Goal: Book appointment/travel/reservation

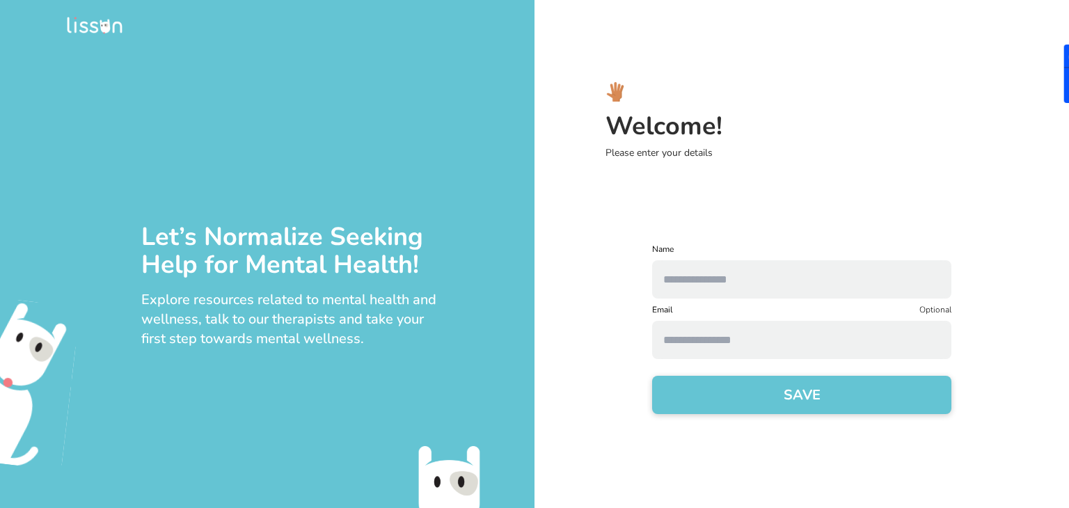
drag, startPoint x: 0, startPoint y: 0, endPoint x: 772, endPoint y: 285, distance: 822.5
click at [772, 285] on input "text" at bounding box center [801, 279] width 299 height 38
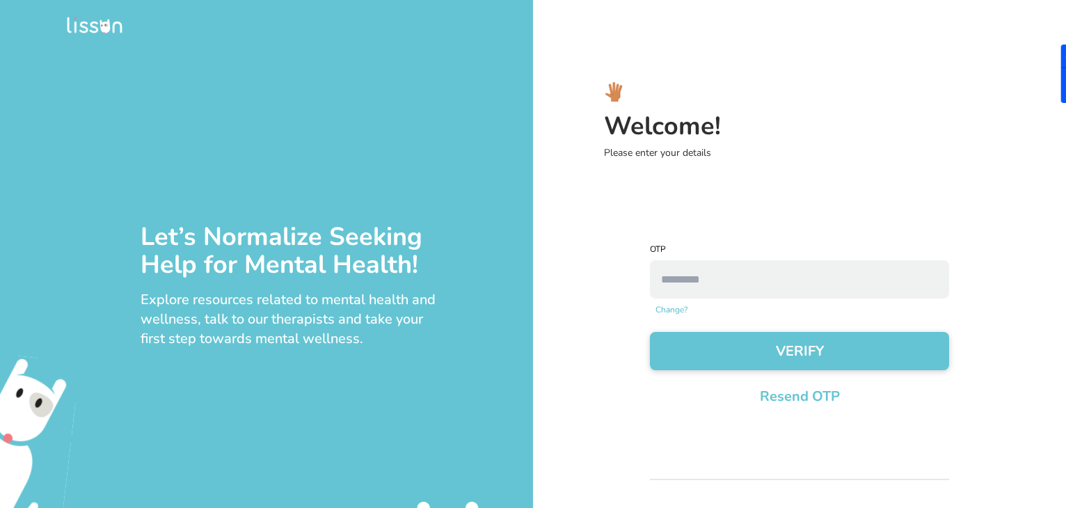
click at [674, 305] on link "Change?" at bounding box center [671, 309] width 32 height 11
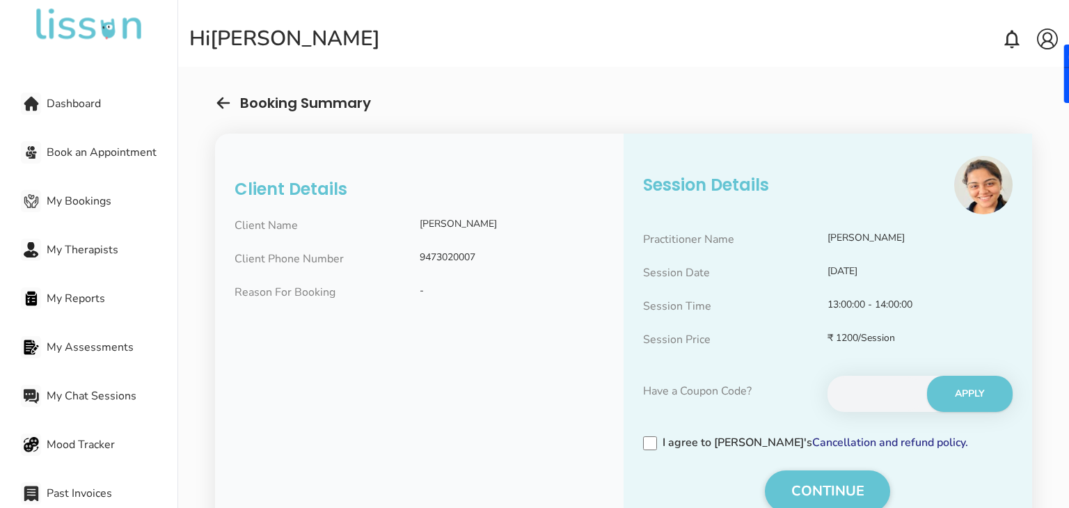
click at [87, 244] on span "My Therapists" at bounding box center [112, 249] width 131 height 17
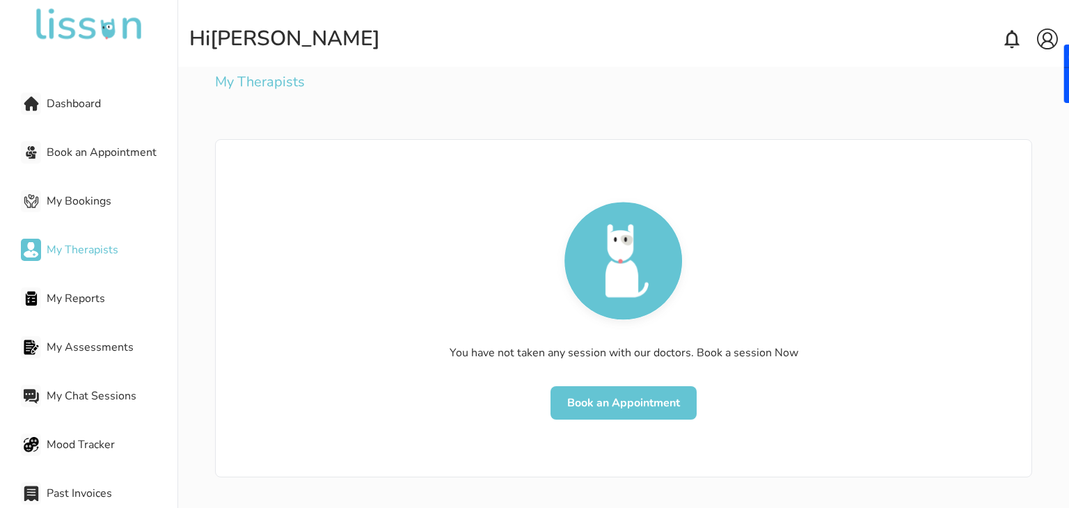
click at [603, 411] on button "Book an Appointment" at bounding box center [623, 402] width 146 height 33
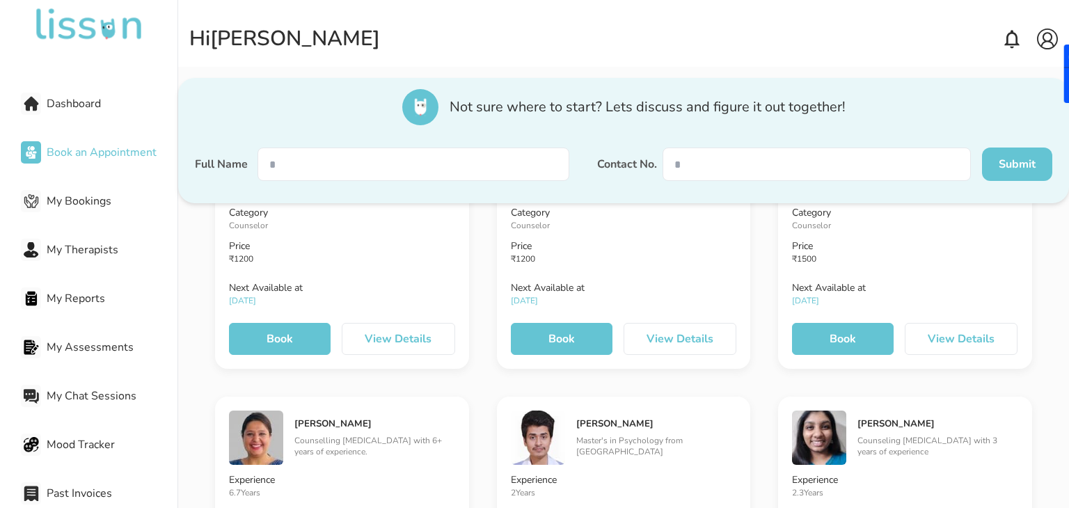
scroll to position [2783, 0]
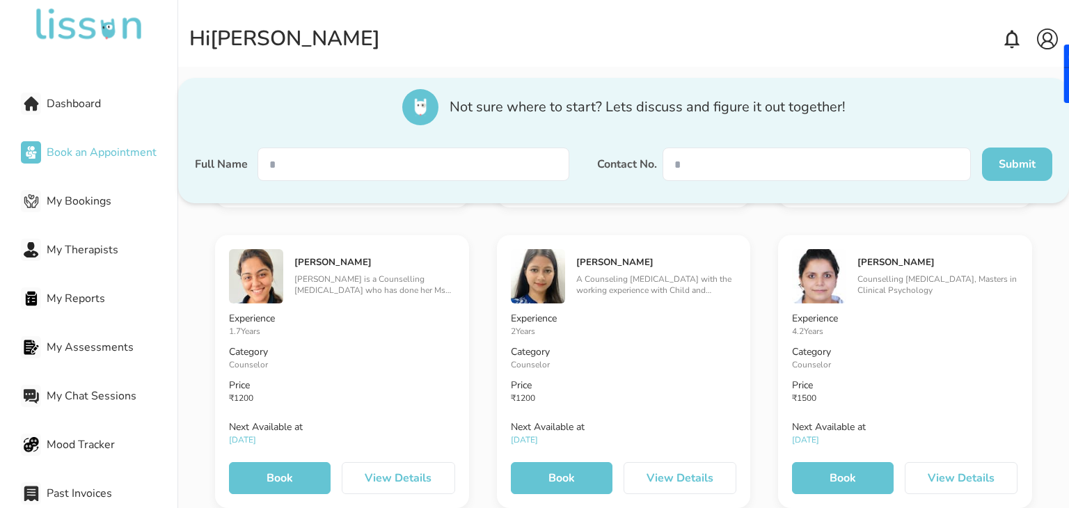
click at [295, 479] on button "Book" at bounding box center [280, 478] width 102 height 32
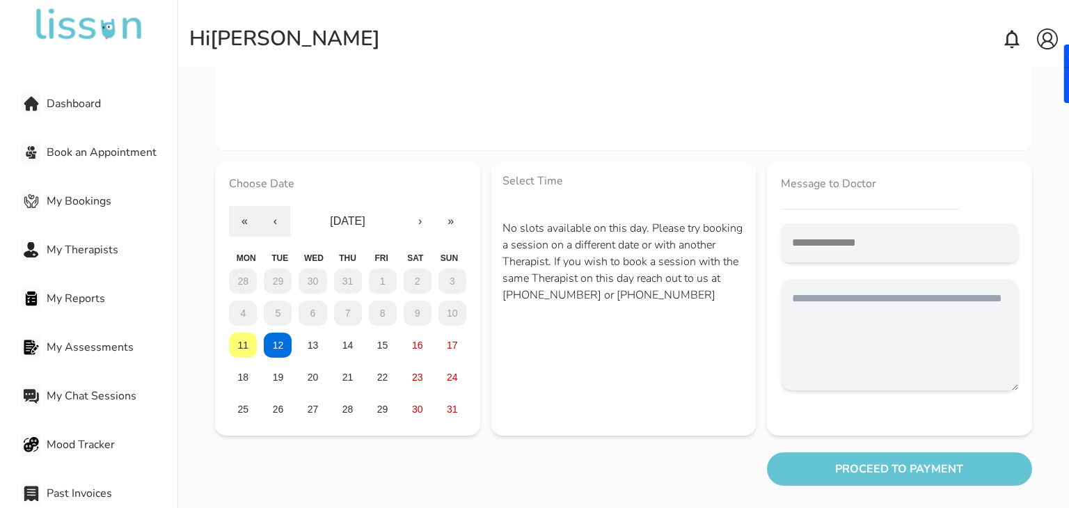
scroll to position [119, 0]
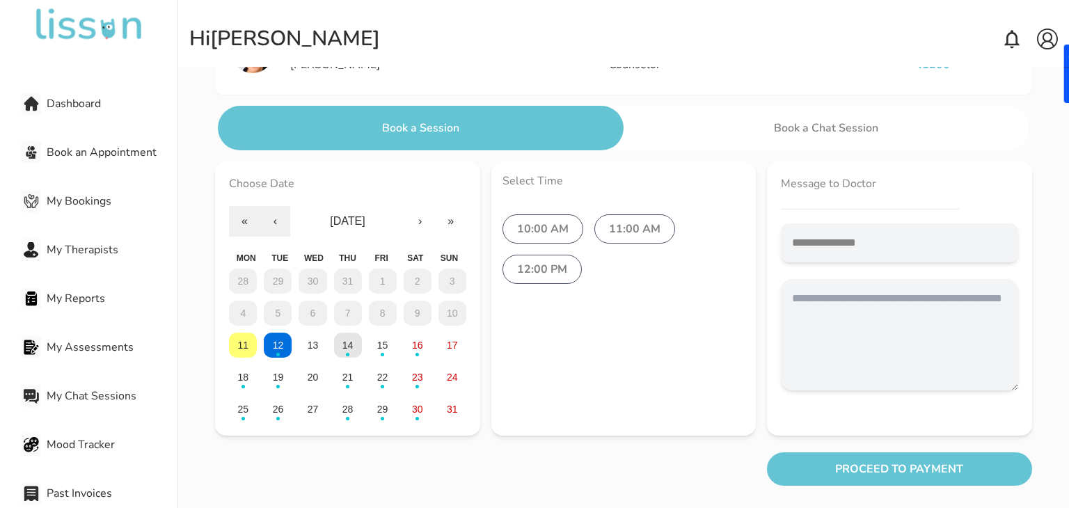
click at [356, 348] on button "14" at bounding box center [348, 345] width 28 height 25
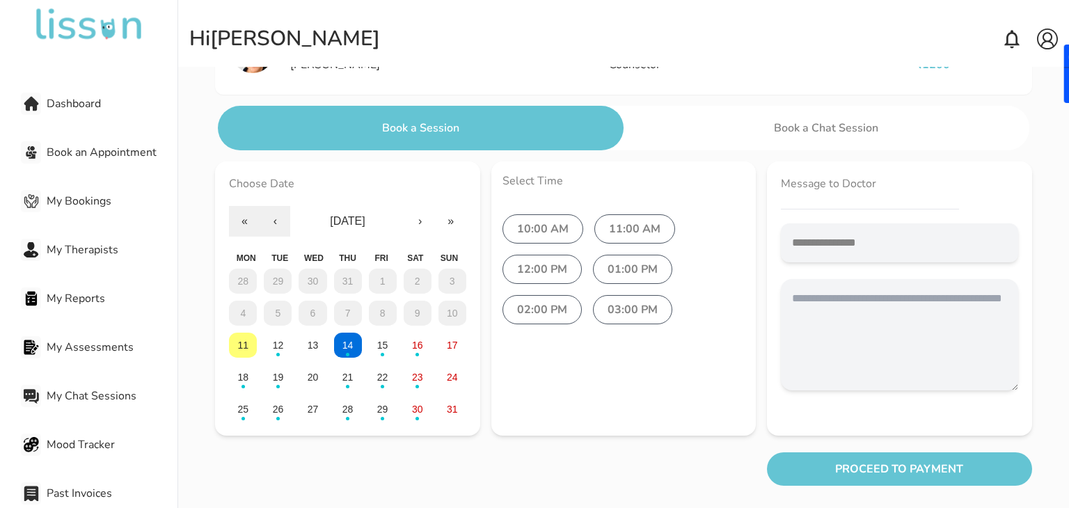
click at [546, 310] on label "02:00 PM" at bounding box center [541, 309] width 79 height 29
click at [865, 477] on button "PROCEED TO PAYMENT" at bounding box center [899, 468] width 264 height 33
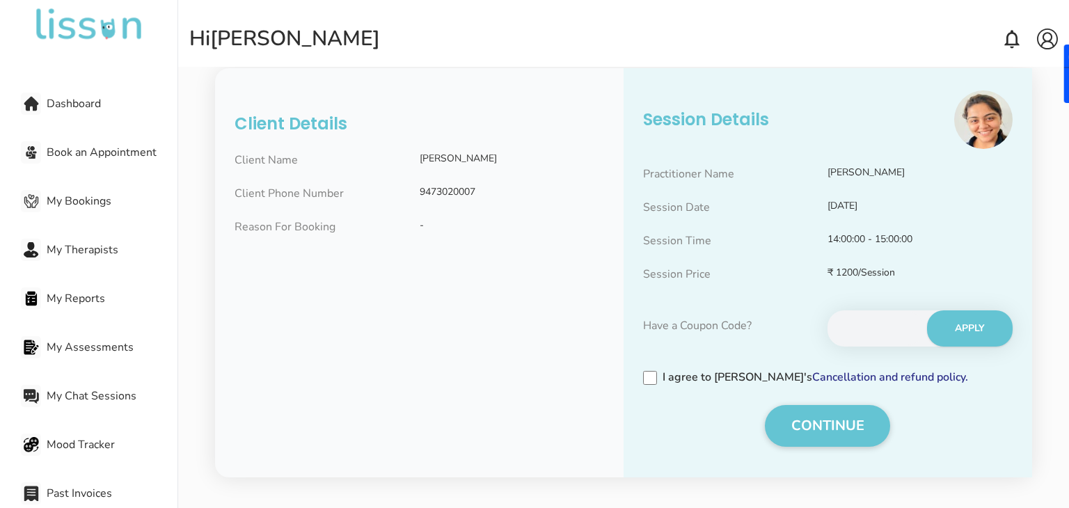
scroll to position [118, 0]
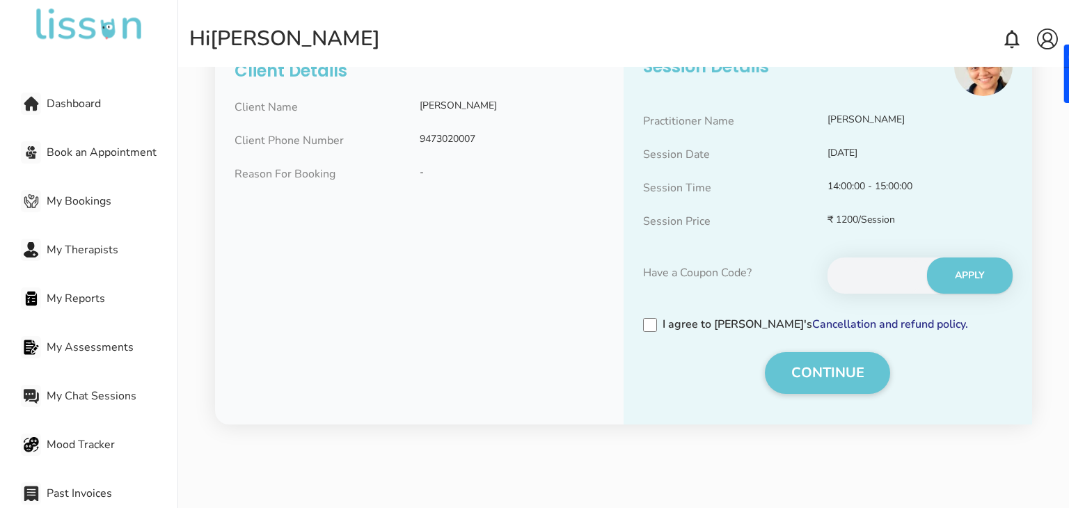
click at [875, 277] on input "text" at bounding box center [875, 275] width 96 height 33
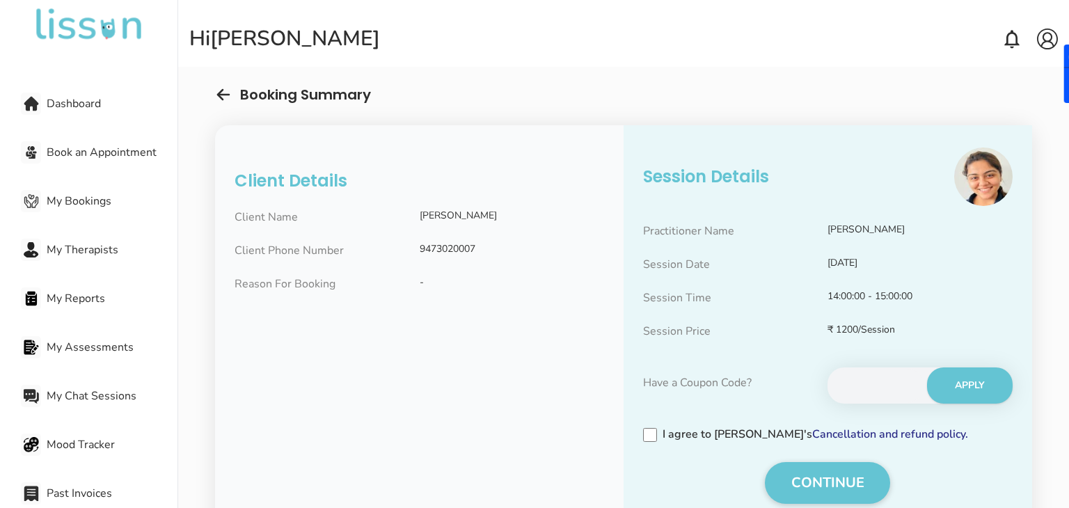
scroll to position [0, 0]
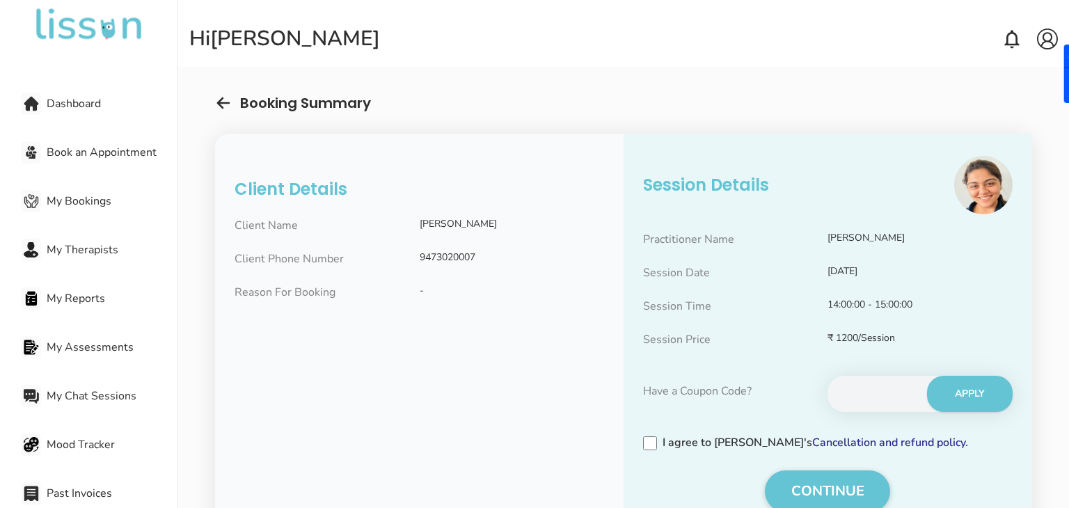
click at [860, 400] on input "text" at bounding box center [875, 393] width 96 height 33
type input "*****"
click at [962, 389] on button "APPLY" at bounding box center [970, 394] width 86 height 36
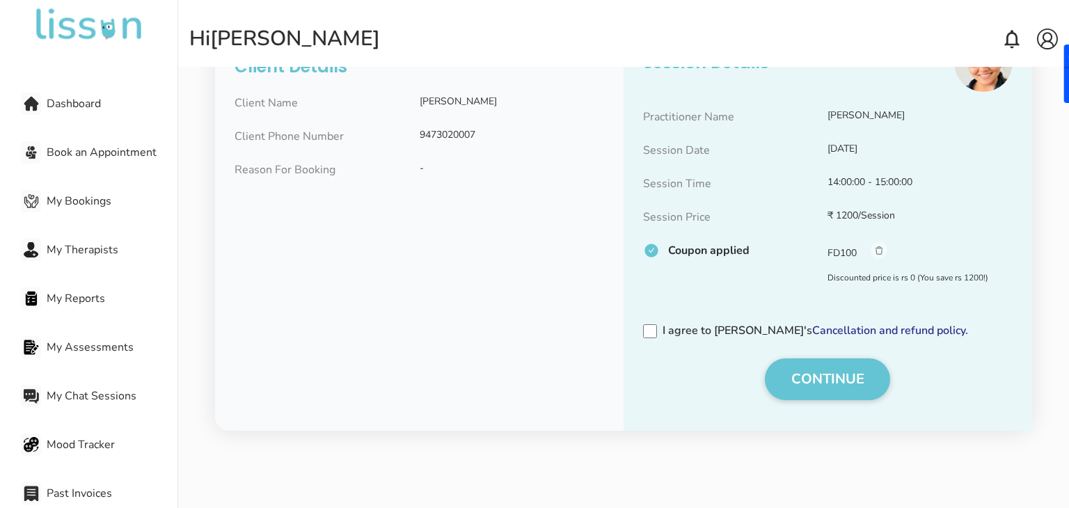
scroll to position [129, 0]
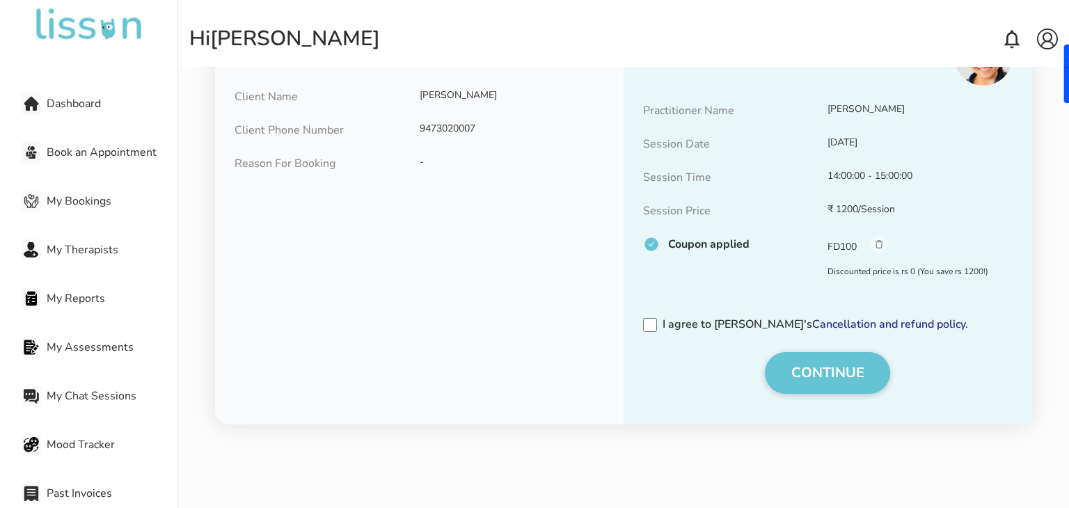
click at [854, 379] on button "CONTINUE" at bounding box center [827, 373] width 125 height 42
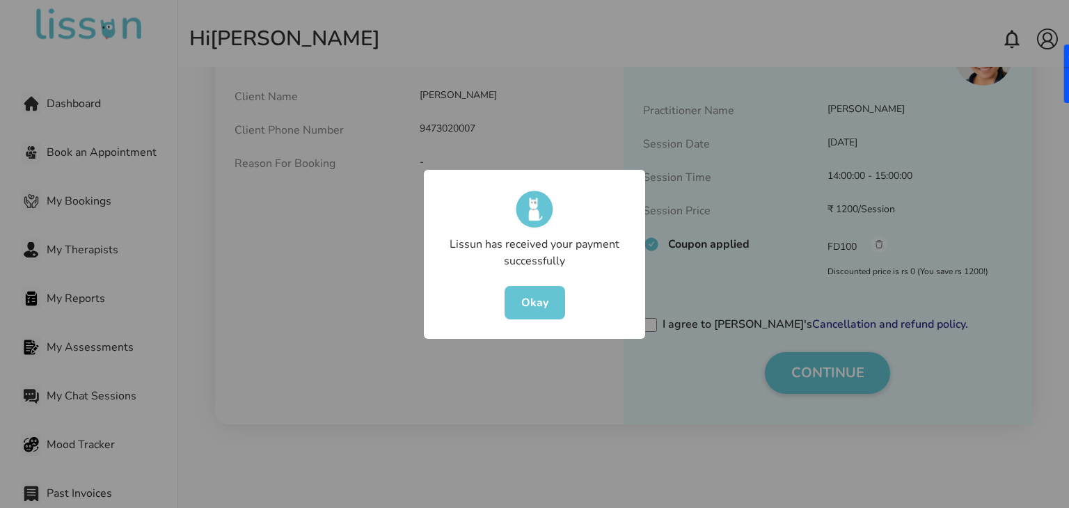
click at [529, 299] on button "Okay" at bounding box center [534, 302] width 61 height 33
